Goal: Task Accomplishment & Management: Manage account settings

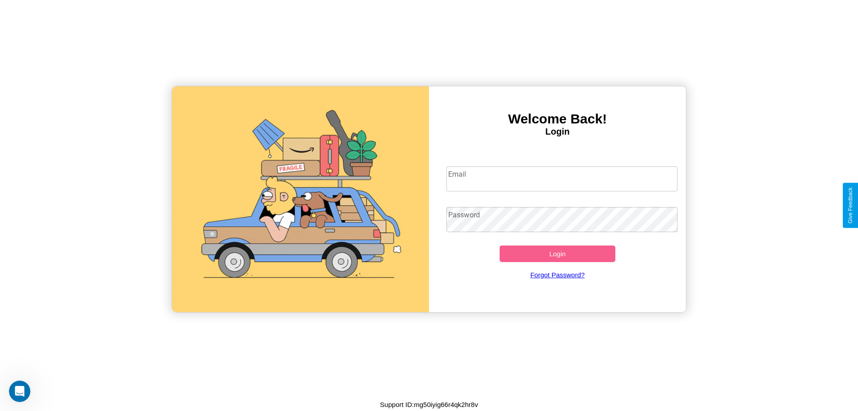
click at [562, 178] on input "Email" at bounding box center [563, 178] width 232 height 25
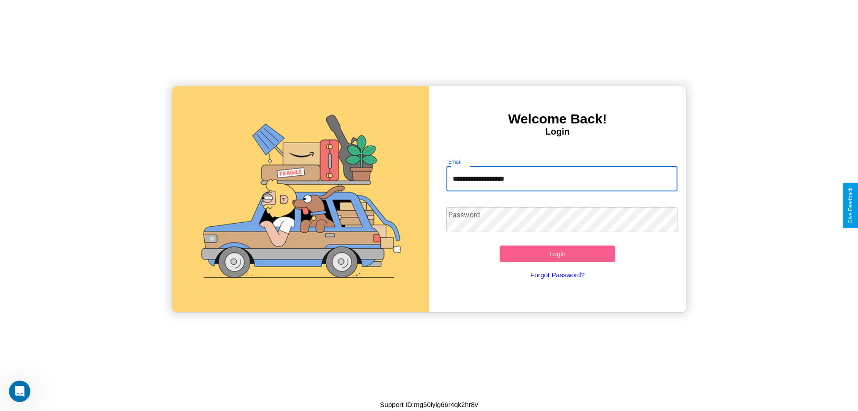
type input "**********"
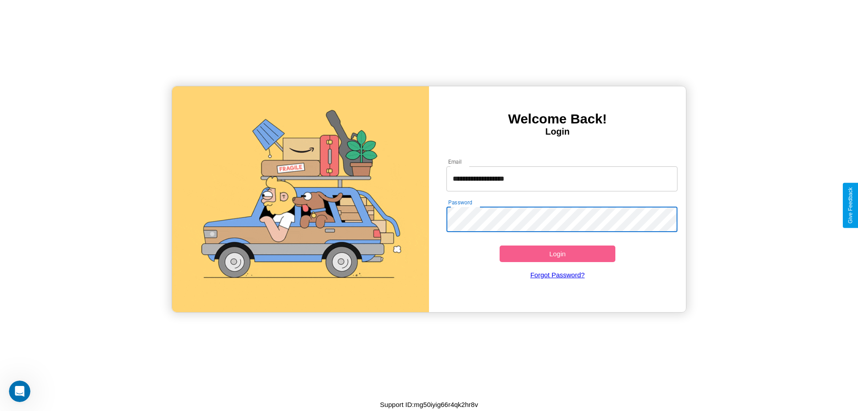
click at [557, 253] on button "Login" at bounding box center [558, 253] width 116 height 17
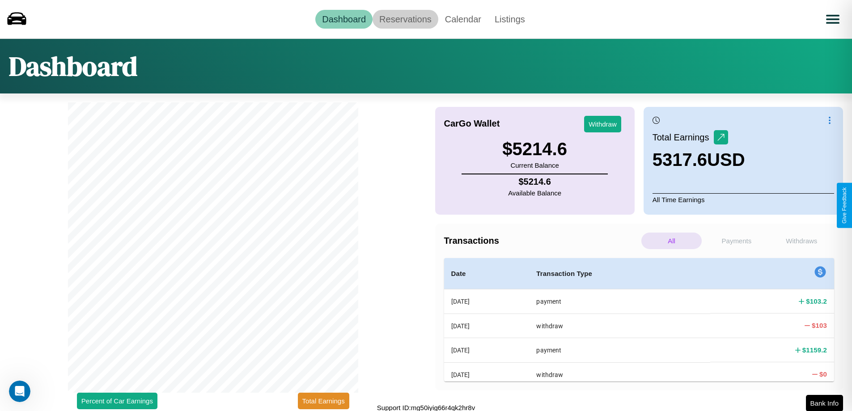
click at [405, 19] on link "Reservations" at bounding box center [405, 19] width 66 height 19
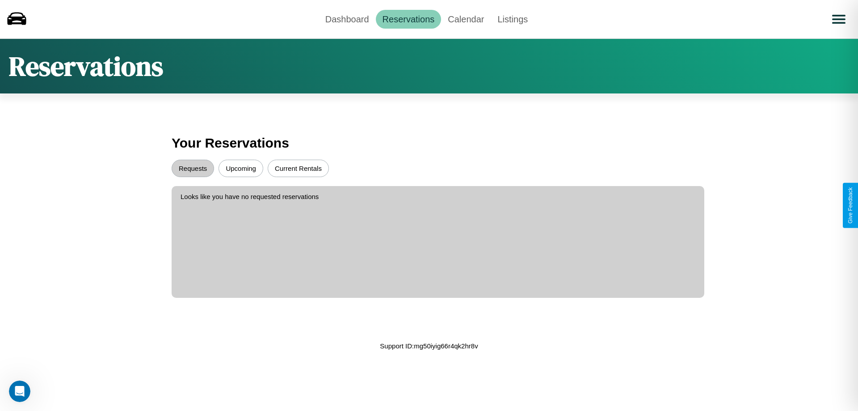
click at [298, 168] on button "Current Rentals" at bounding box center [298, 168] width 61 height 17
click at [193, 168] on button "Requests" at bounding box center [193, 168] width 42 height 17
click at [347, 19] on link "Dashboard" at bounding box center [347, 19] width 57 height 19
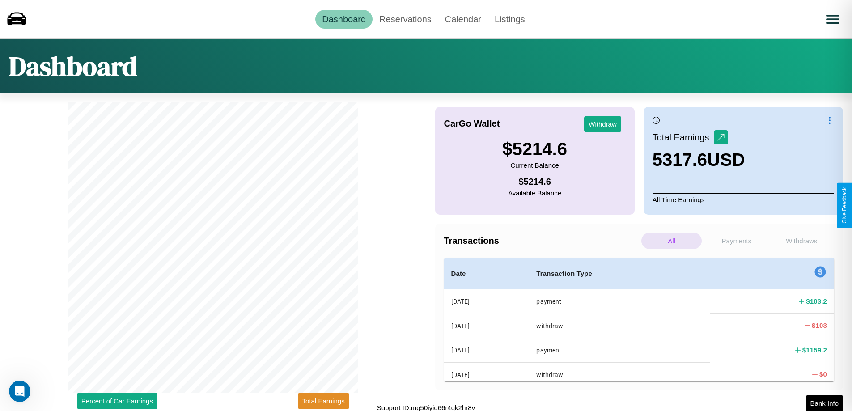
scroll to position [3, 0]
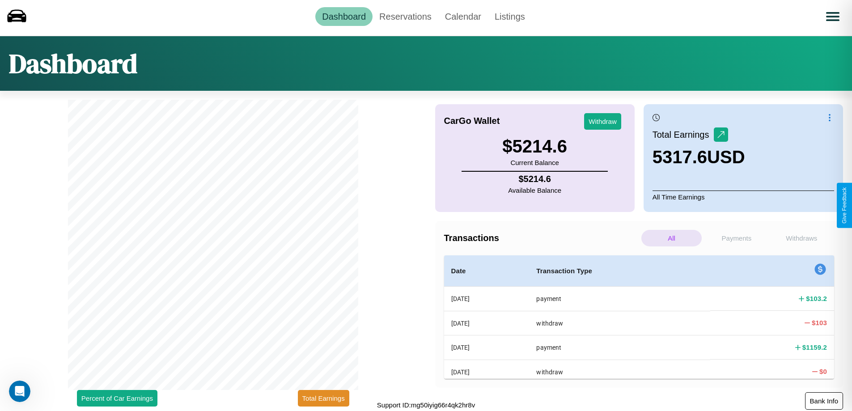
click at [823, 401] on button "Bank Info" at bounding box center [824, 400] width 38 height 17
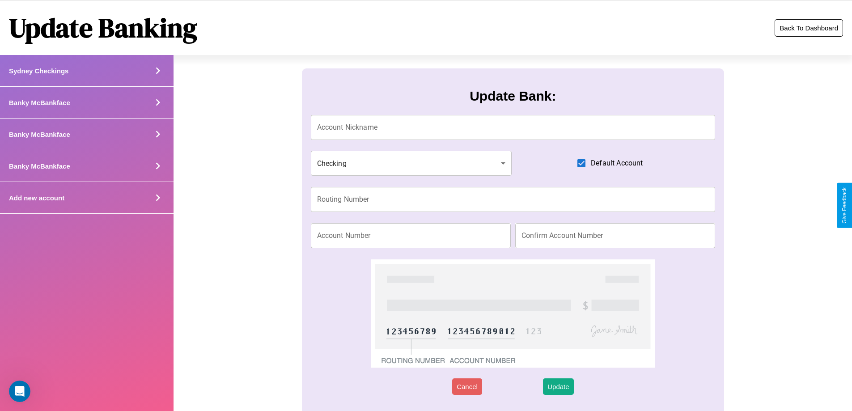
click at [808, 28] on button "Back To Dashboard" at bounding box center [808, 27] width 68 height 17
